Goal: Task Accomplishment & Management: Use online tool/utility

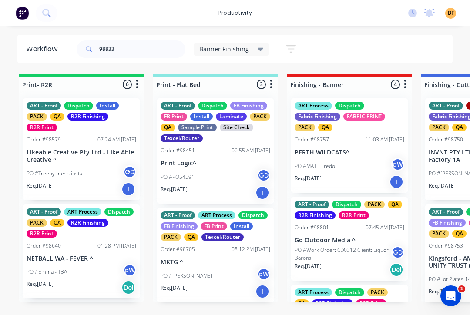
scroll to position [112, 0]
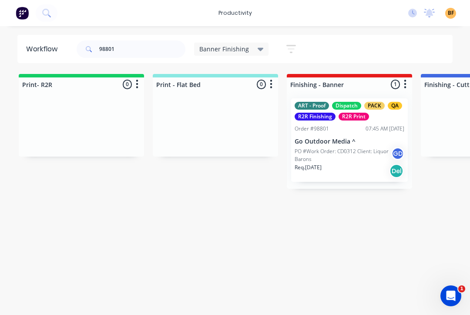
click at [358, 167] on div "Req. [DATE] Del" at bounding box center [350, 171] width 110 height 15
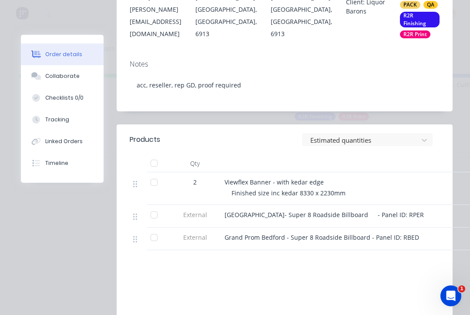
scroll to position [200, 0]
click at [71, 121] on button "Tracking" at bounding box center [62, 120] width 83 height 22
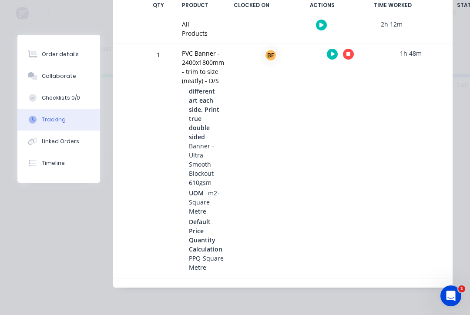
scroll to position [0, 0]
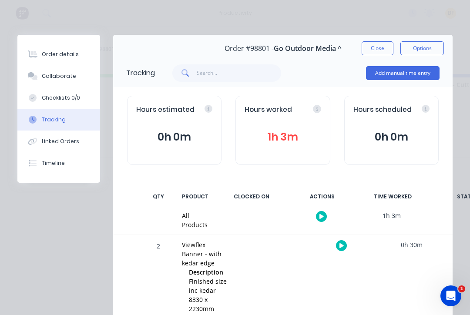
click at [338, 253] on div at bounding box center [341, 245] width 65 height 21
click at [338, 245] on button "button" at bounding box center [341, 245] width 11 height 11
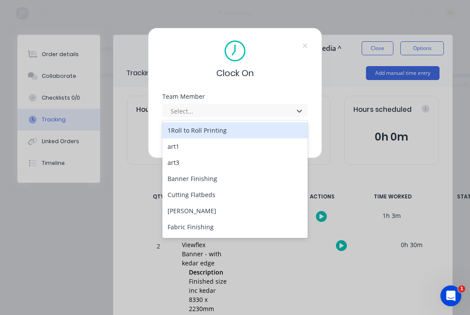
click at [220, 177] on div "Banner Finishing" at bounding box center [234, 179] width 145 height 16
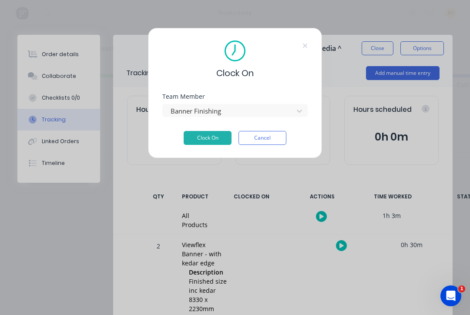
click at [213, 140] on button "Clock On" at bounding box center [208, 138] width 48 height 14
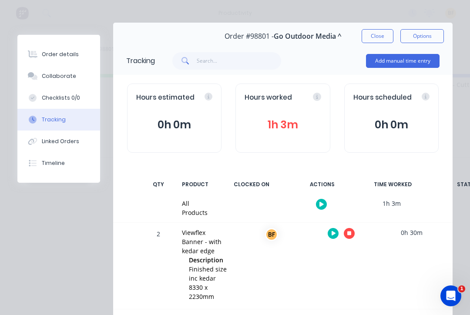
scroll to position [11, 0]
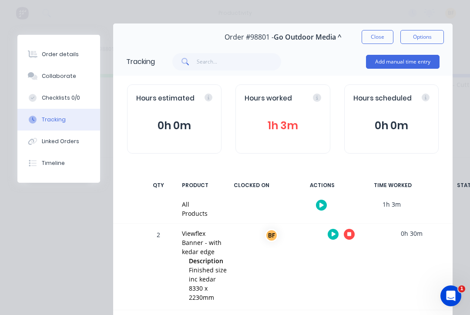
click at [375, 43] on button "Close" at bounding box center [378, 37] width 32 height 14
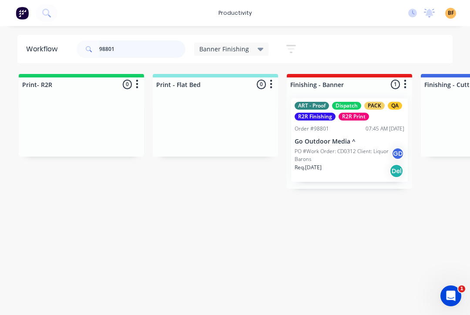
click at [140, 55] on input "98801" at bounding box center [142, 49] width 86 height 17
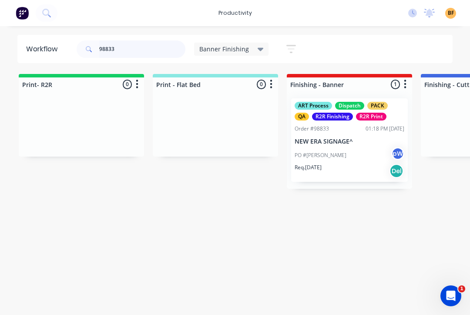
type input "98833"
click at [355, 156] on div "PO #[PERSON_NAME] pW" at bounding box center [350, 155] width 110 height 17
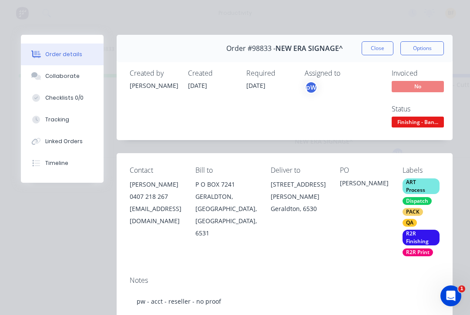
click at [64, 122] on div "Tracking" at bounding box center [57, 120] width 24 height 8
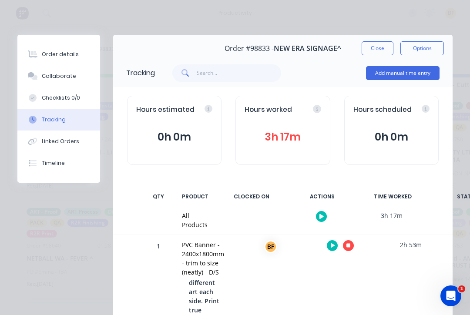
click at [348, 247] on icon "button" at bounding box center [349, 246] width 4 height 4
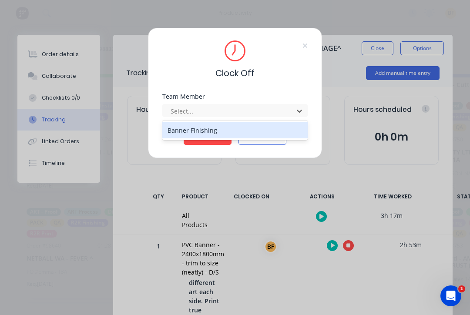
click at [222, 130] on div "Banner Finishing" at bounding box center [234, 130] width 145 height 16
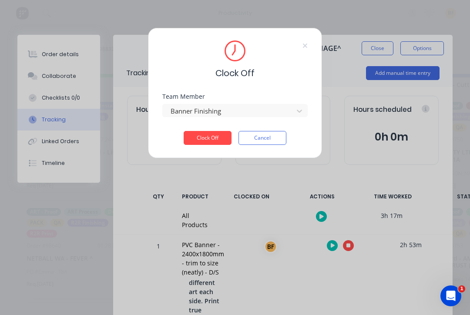
click at [214, 143] on button "Clock Off" at bounding box center [208, 138] width 48 height 14
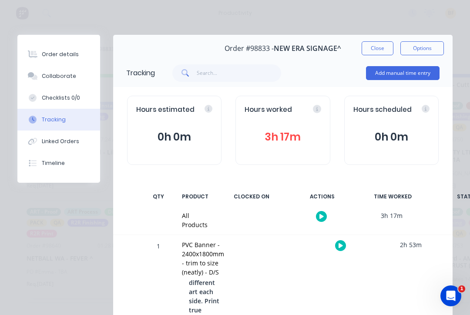
click at [383, 49] on button "Close" at bounding box center [378, 48] width 32 height 14
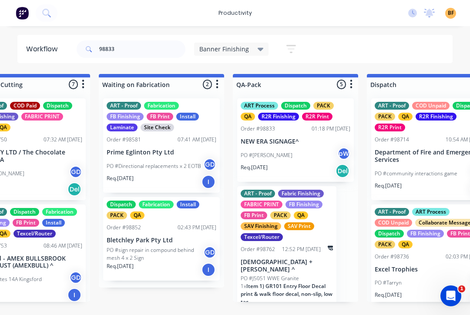
scroll to position [88, 0]
